Goal: Task Accomplishment & Management: Manage account settings

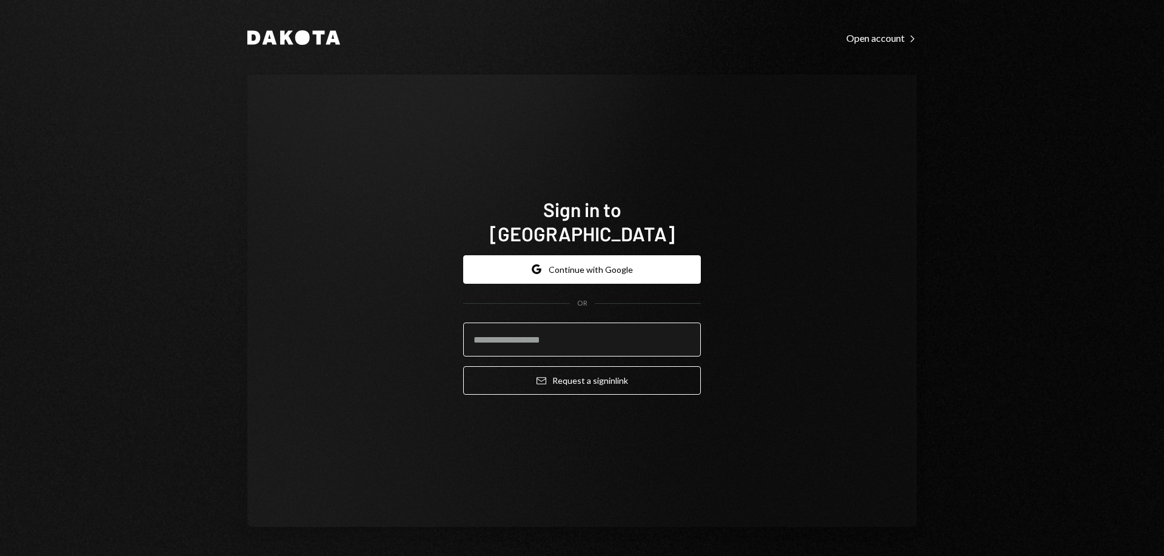
click at [553, 327] on input "email" at bounding box center [582, 340] width 238 height 34
type input "**********"
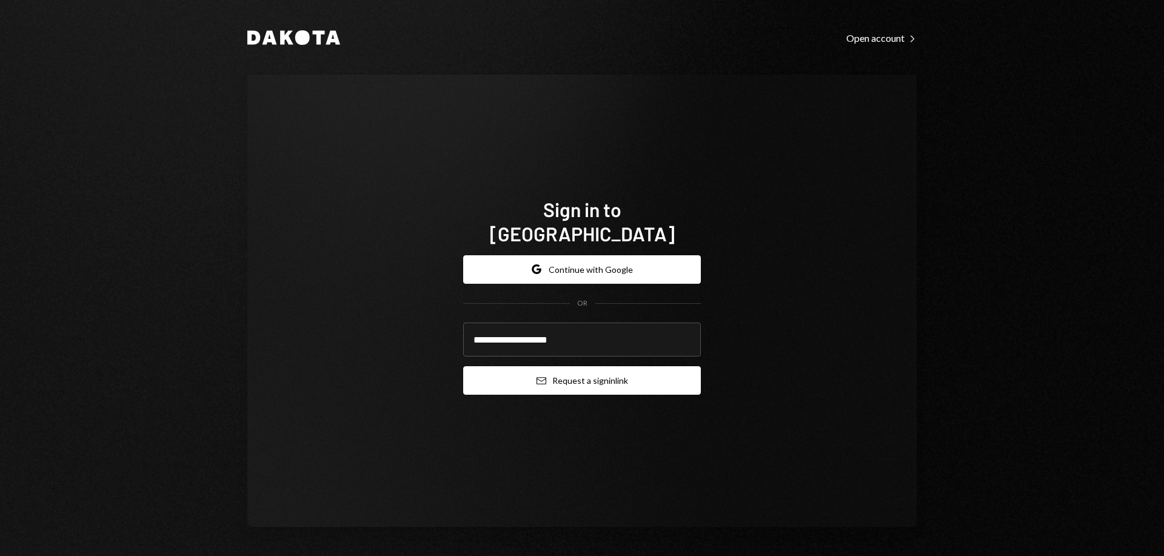
click at [653, 366] on button "Email Request a sign in link" at bounding box center [582, 380] width 238 height 29
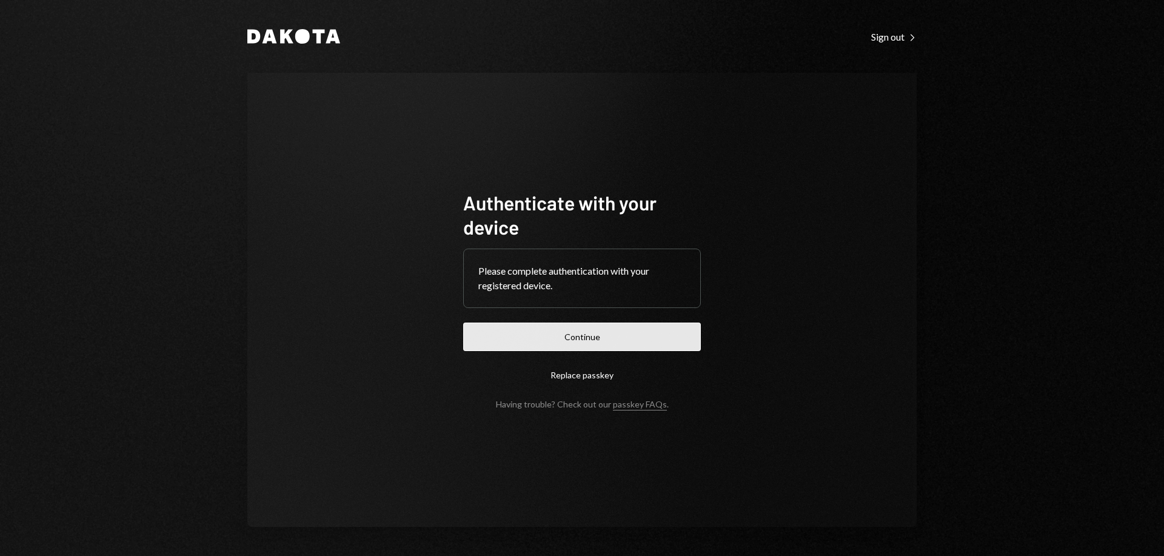
click at [573, 337] on button "Continue" at bounding box center [582, 337] width 238 height 29
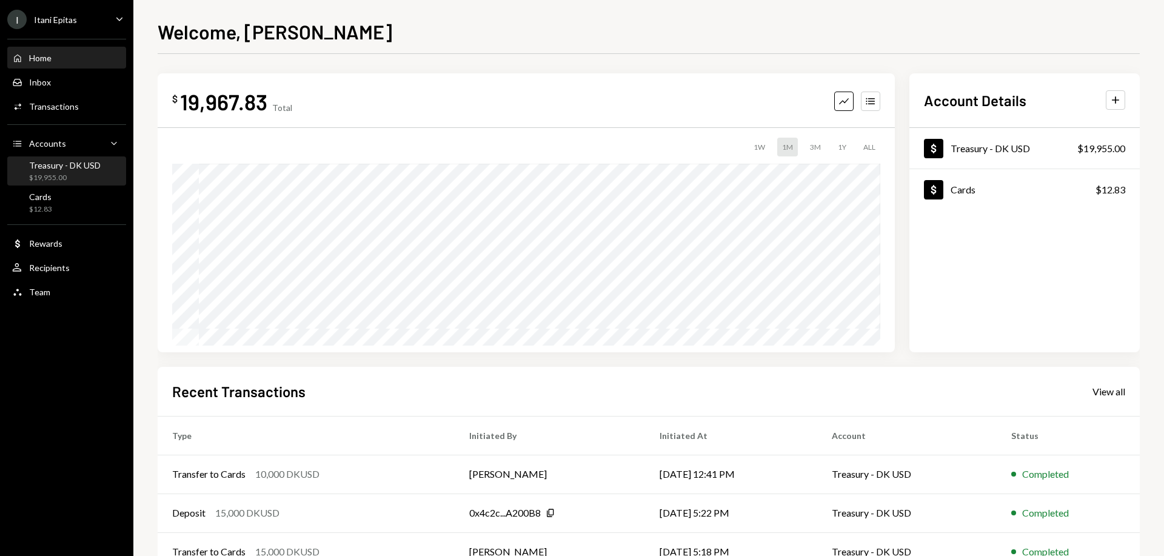
click at [48, 173] on div "$19,955.00" at bounding box center [65, 178] width 72 height 10
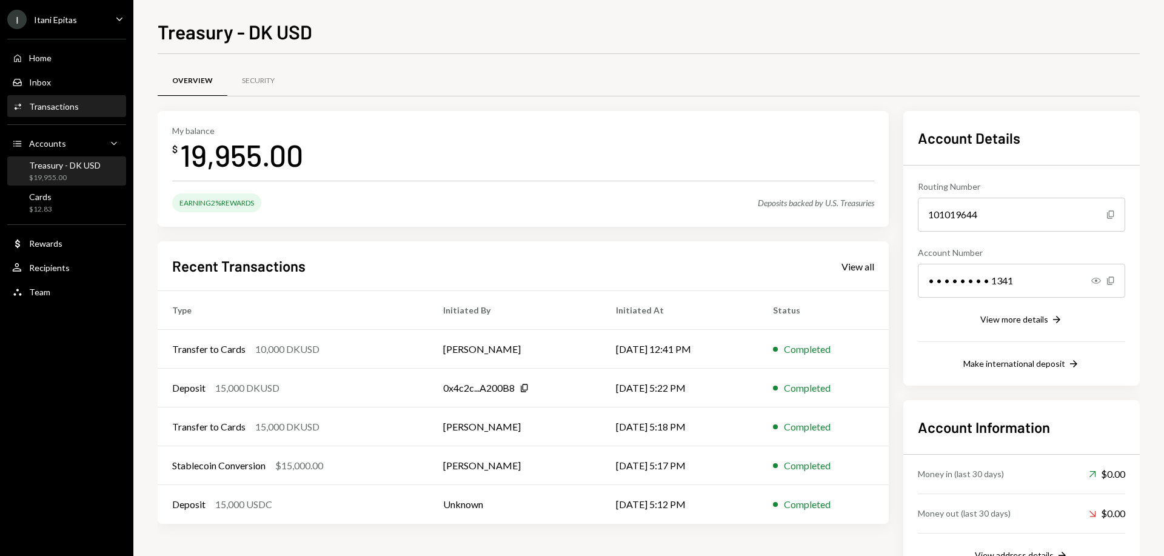
click at [49, 112] on div "Activities Transactions" at bounding box center [45, 106] width 67 height 11
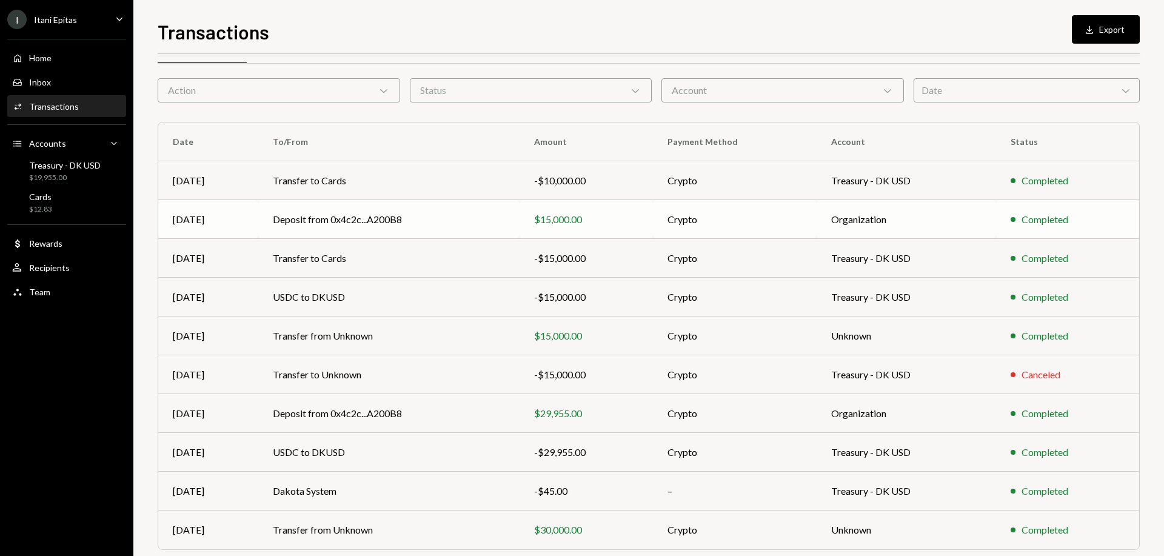
scroll to position [51, 0]
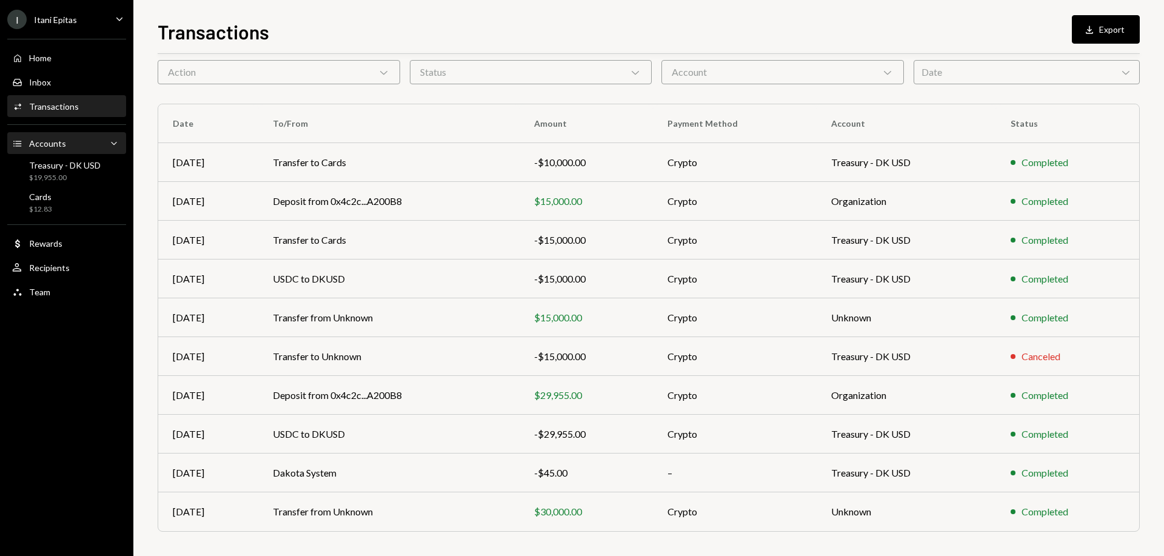
click at [64, 147] on div "Accounts" at bounding box center [47, 143] width 37 height 10
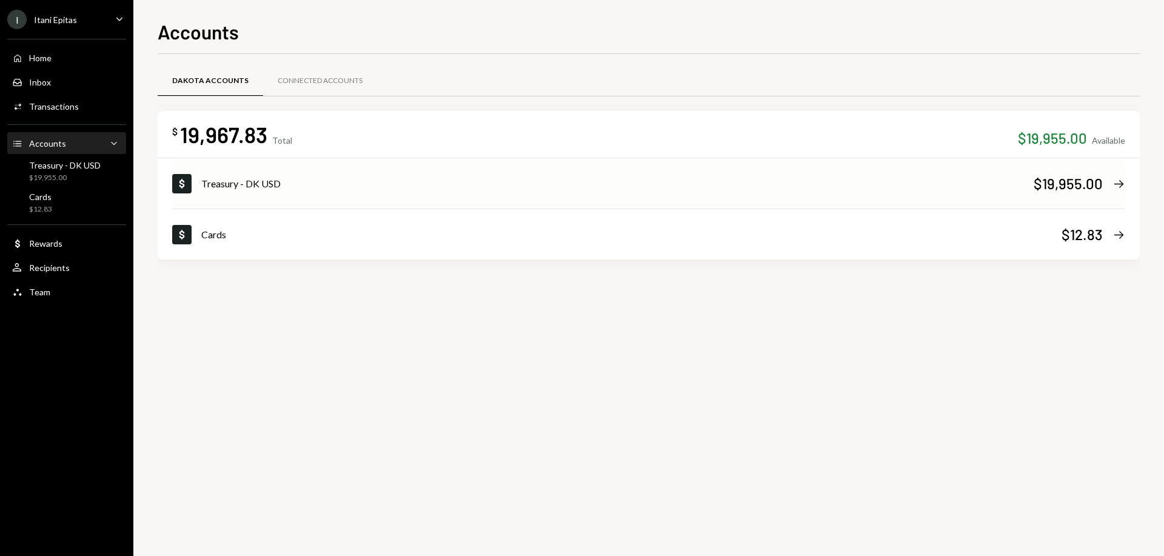
click at [374, 183] on div "Treasury - DK USD" at bounding box center [617, 183] width 833 height 15
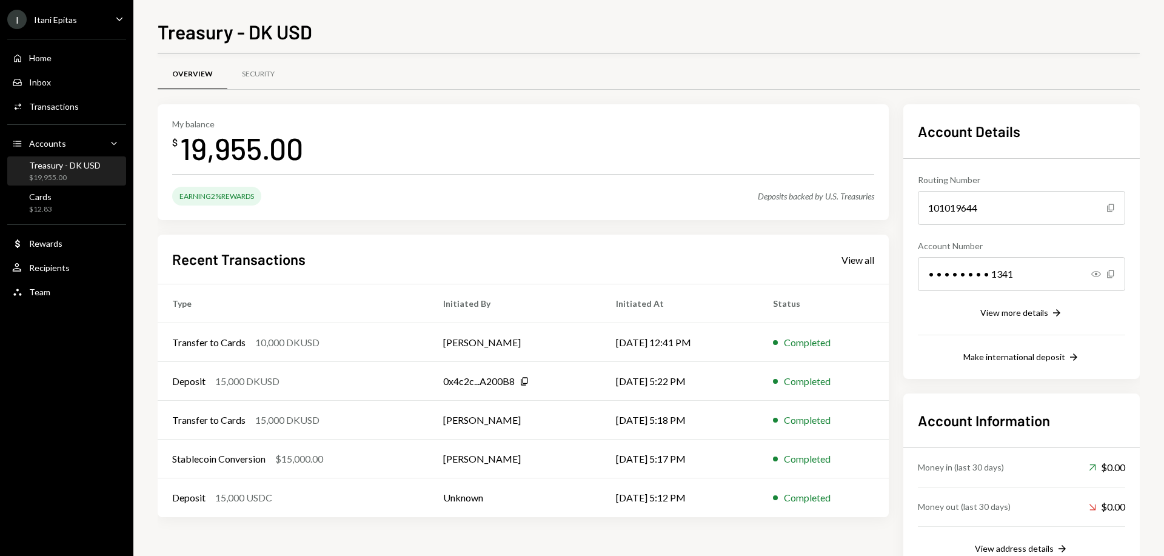
scroll to position [45, 0]
